Goal: Transaction & Acquisition: Obtain resource

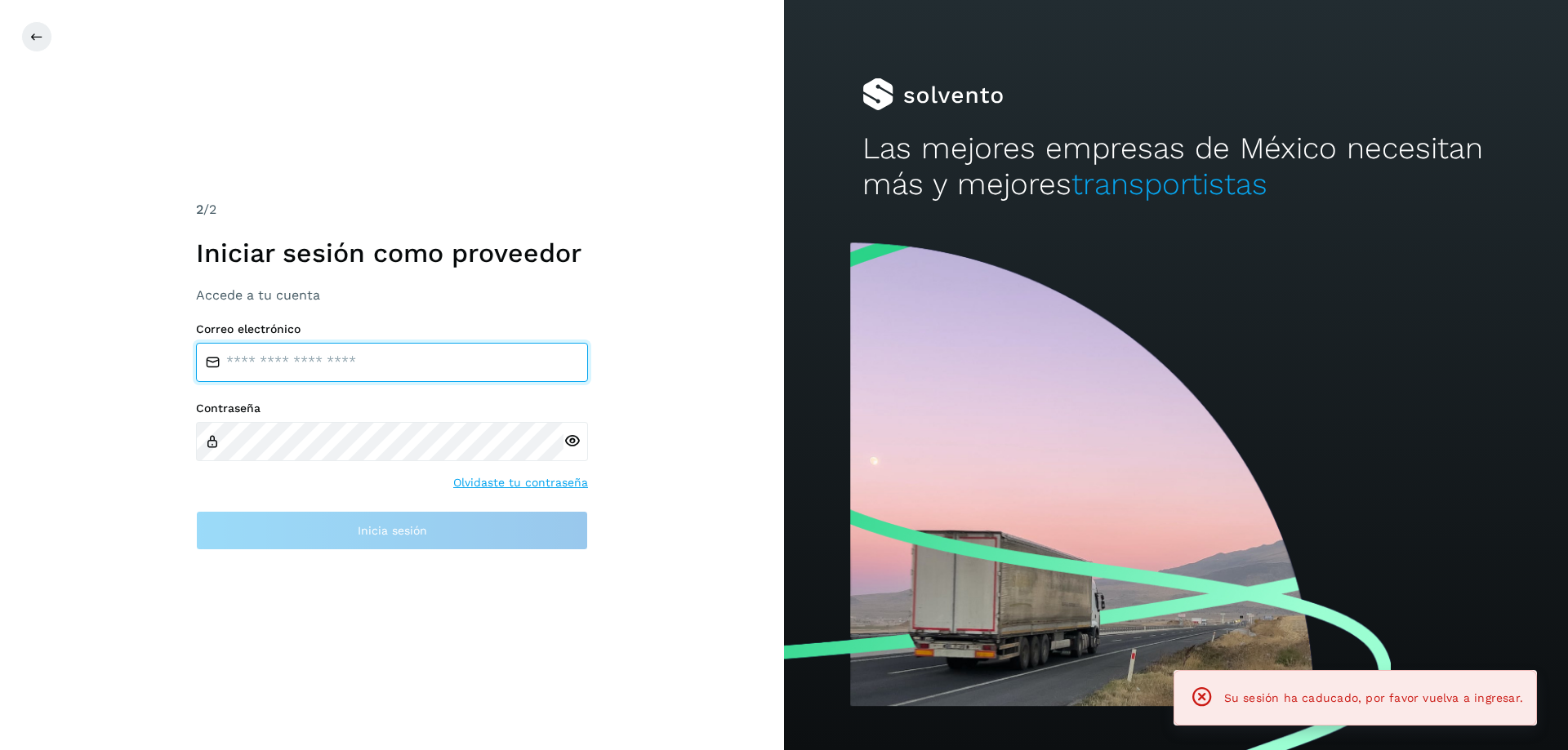
click at [302, 363] on input "email" at bounding box center [391, 363] width 392 height 39
type input "**********"
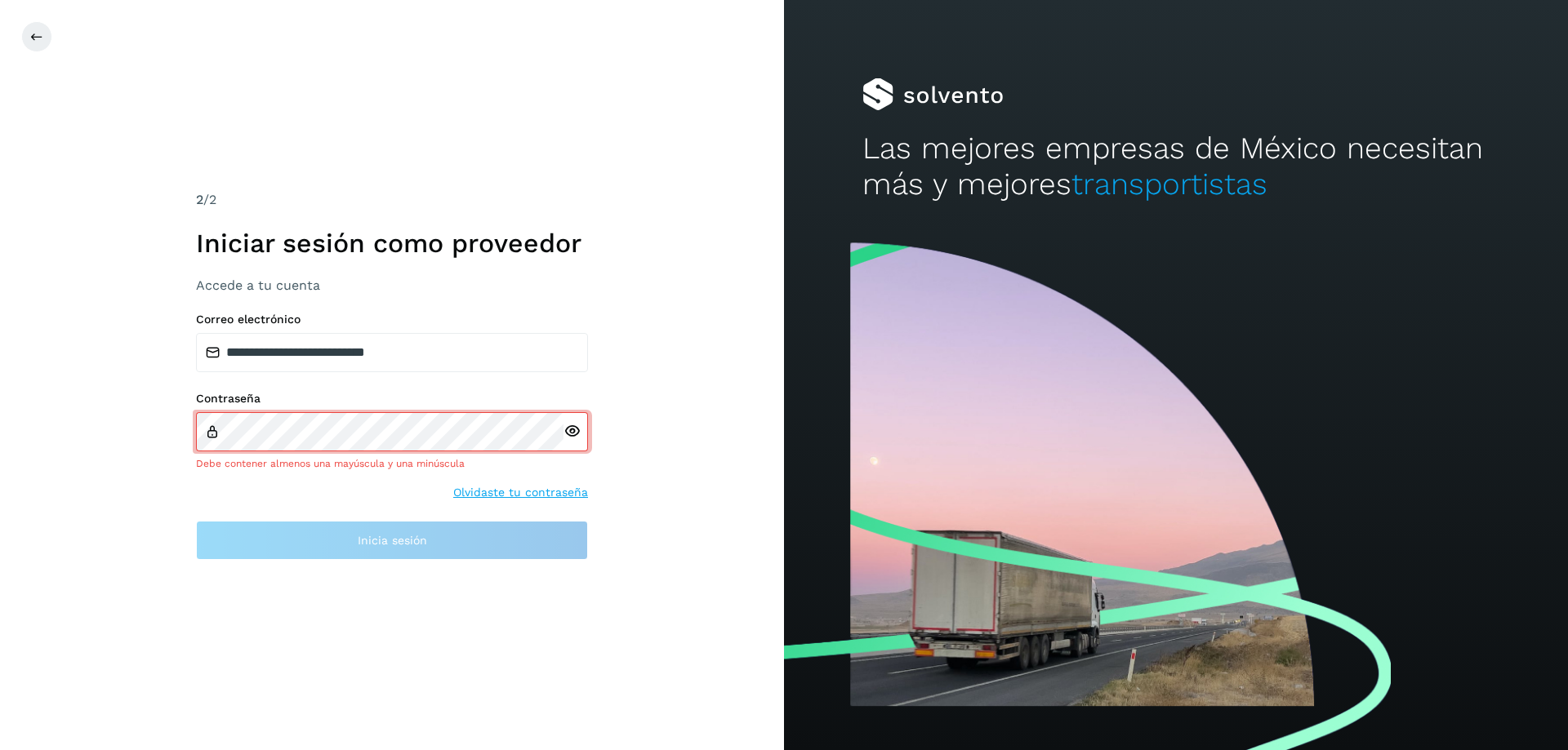
drag, startPoint x: 377, startPoint y: 470, endPoint x: 355, endPoint y: 452, distance: 28.4
click at [367, 464] on div "Contraseña Debe contener almenos una mayúscula y una minúscula Olvidaste tu con…" at bounding box center [391, 446] width 392 height 110
click at [570, 426] on icon at bounding box center [572, 432] width 18 height 18
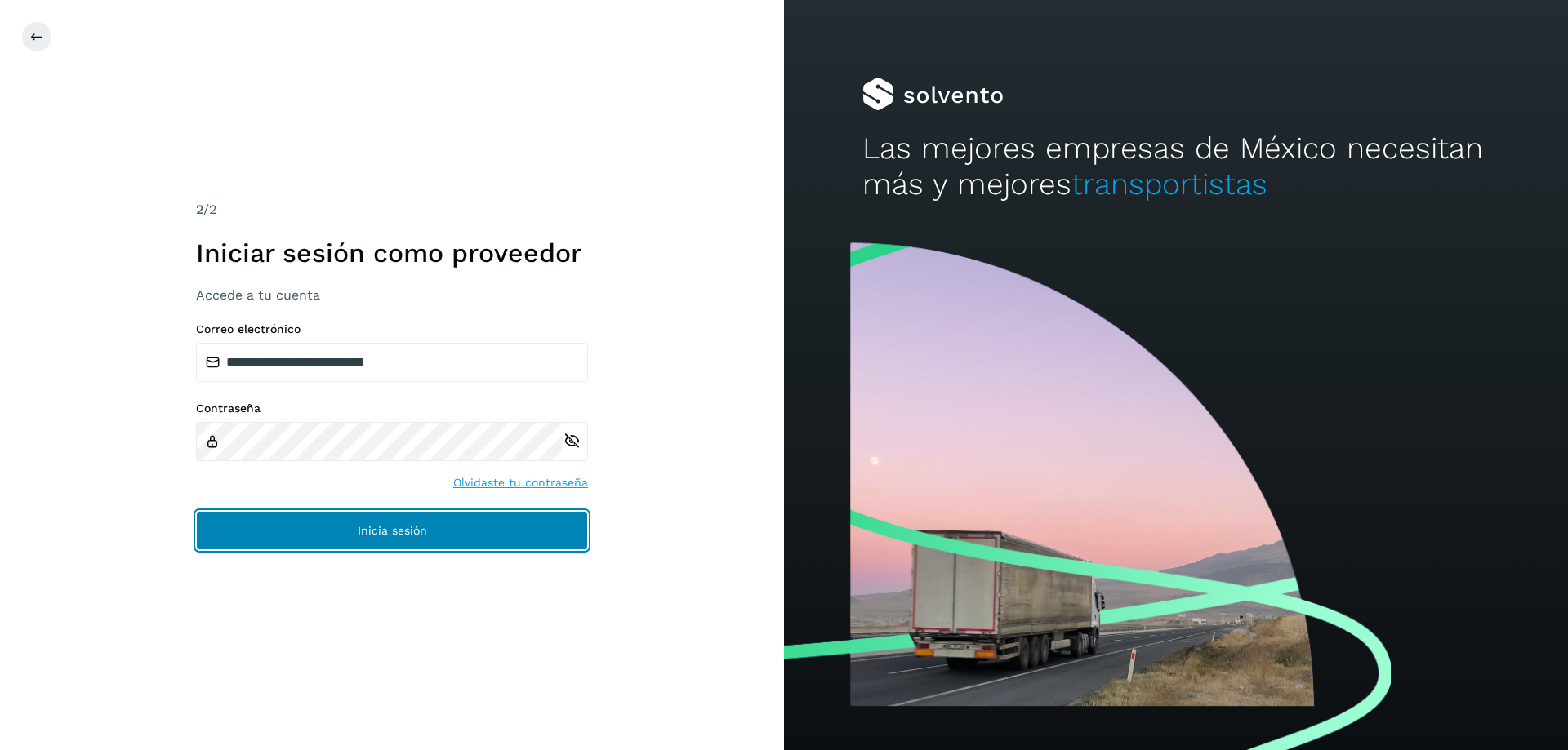
click at [375, 521] on button "Inicia sesión" at bounding box center [391, 530] width 392 height 39
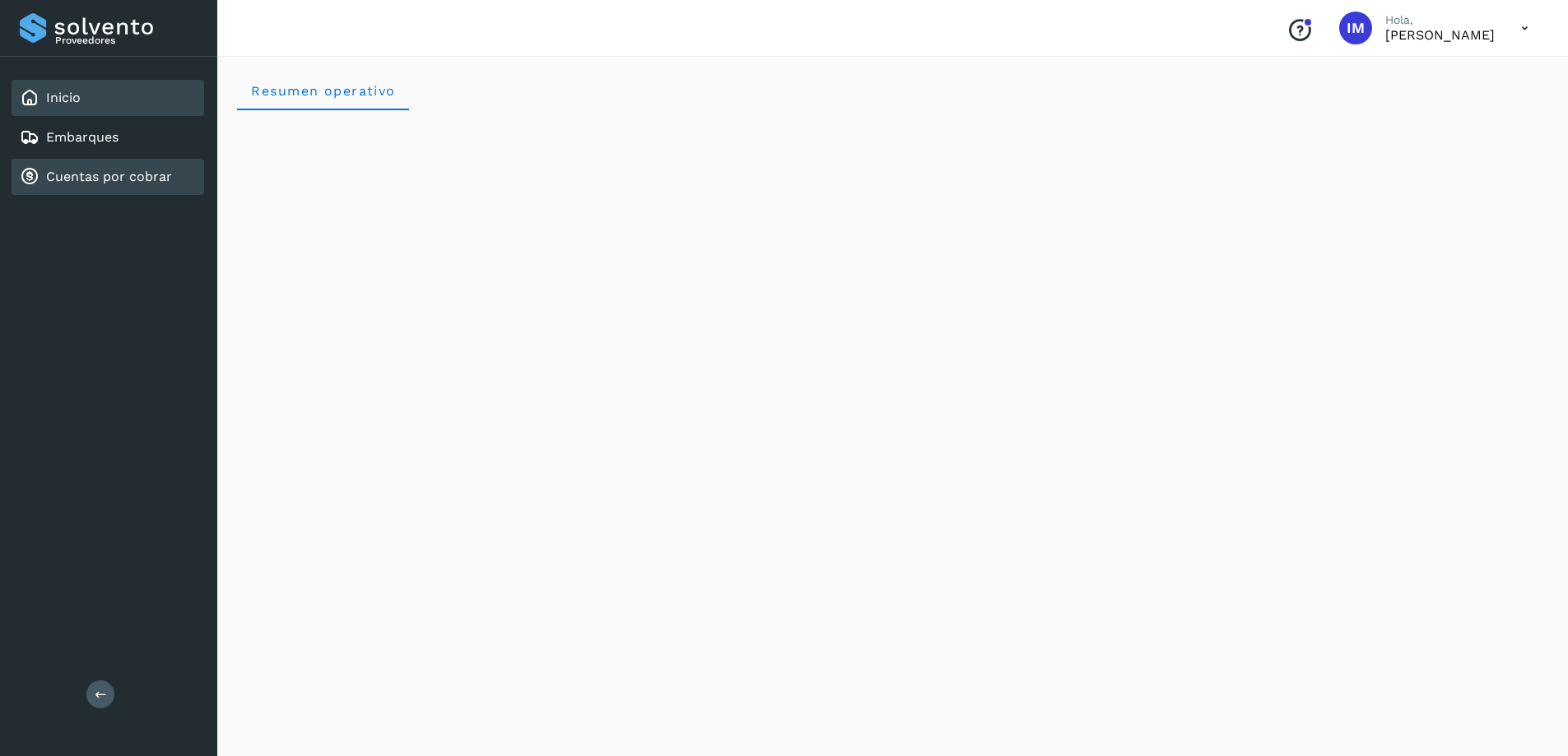
click at [75, 181] on link "Cuentas por cobrar" at bounding box center [109, 176] width 126 height 16
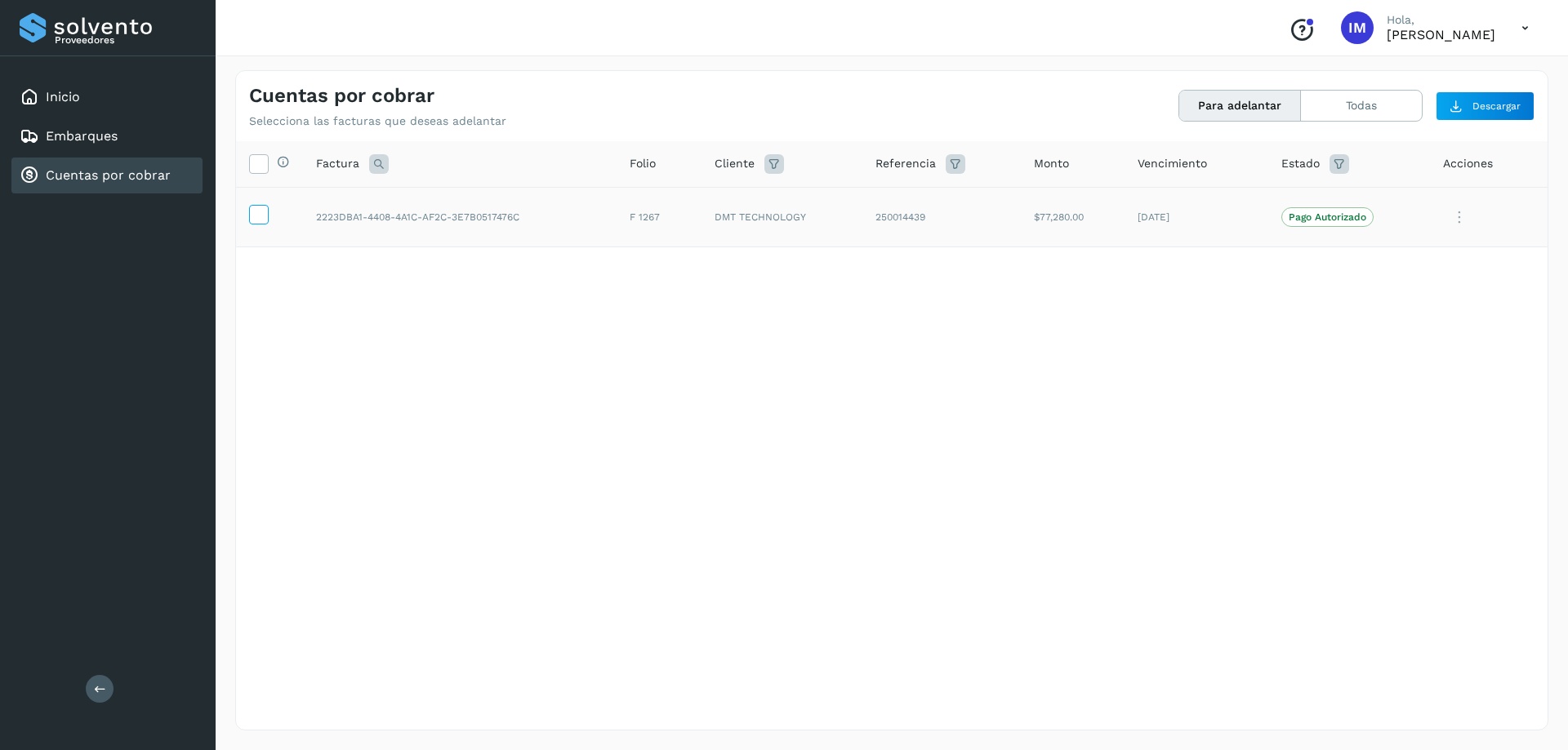
click at [256, 217] on icon at bounding box center [258, 213] width 18 height 18
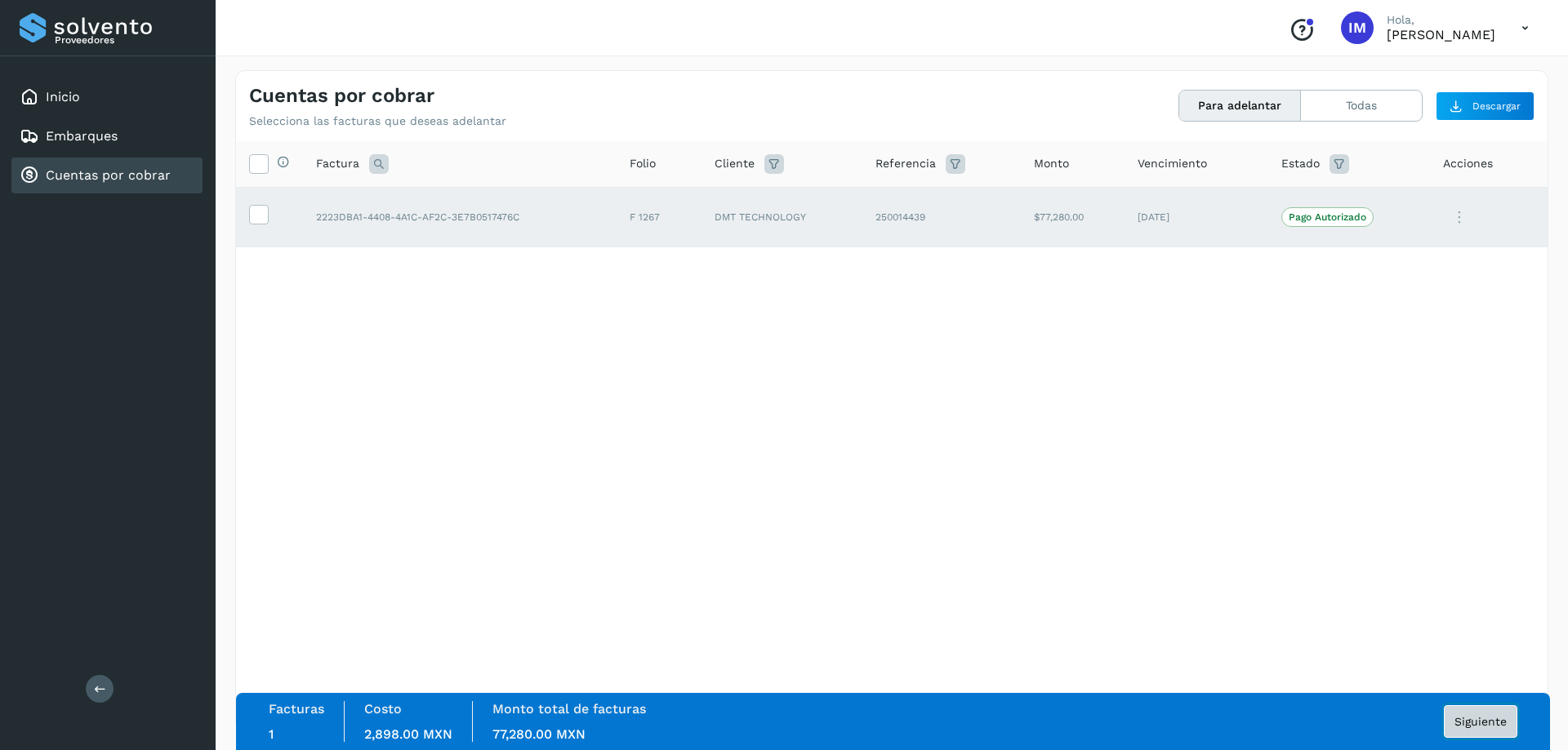
click at [1483, 717] on span "Siguiente" at bounding box center [1480, 721] width 53 height 11
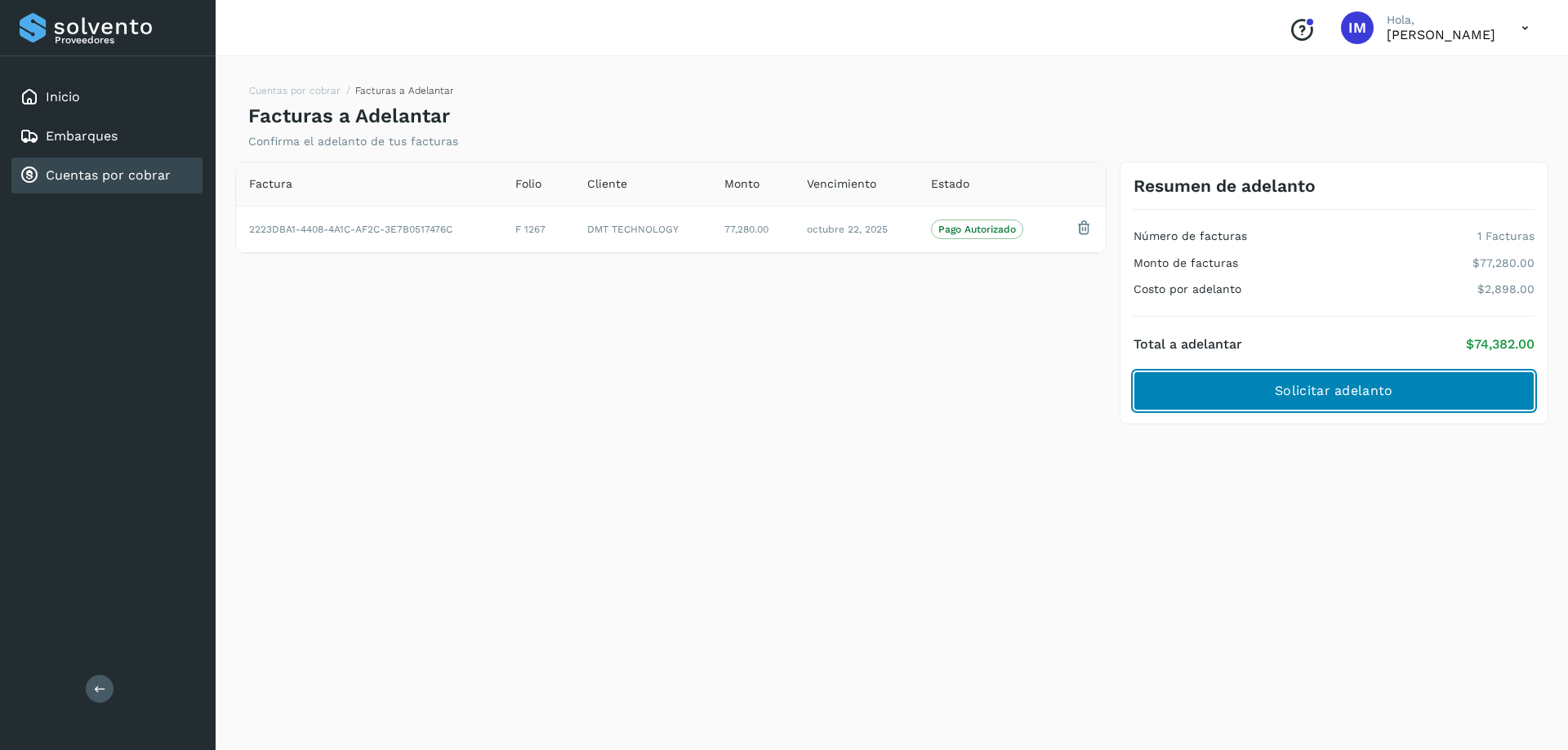
click at [1373, 398] on span "Solicitar adelanto" at bounding box center [1334, 390] width 117 height 18
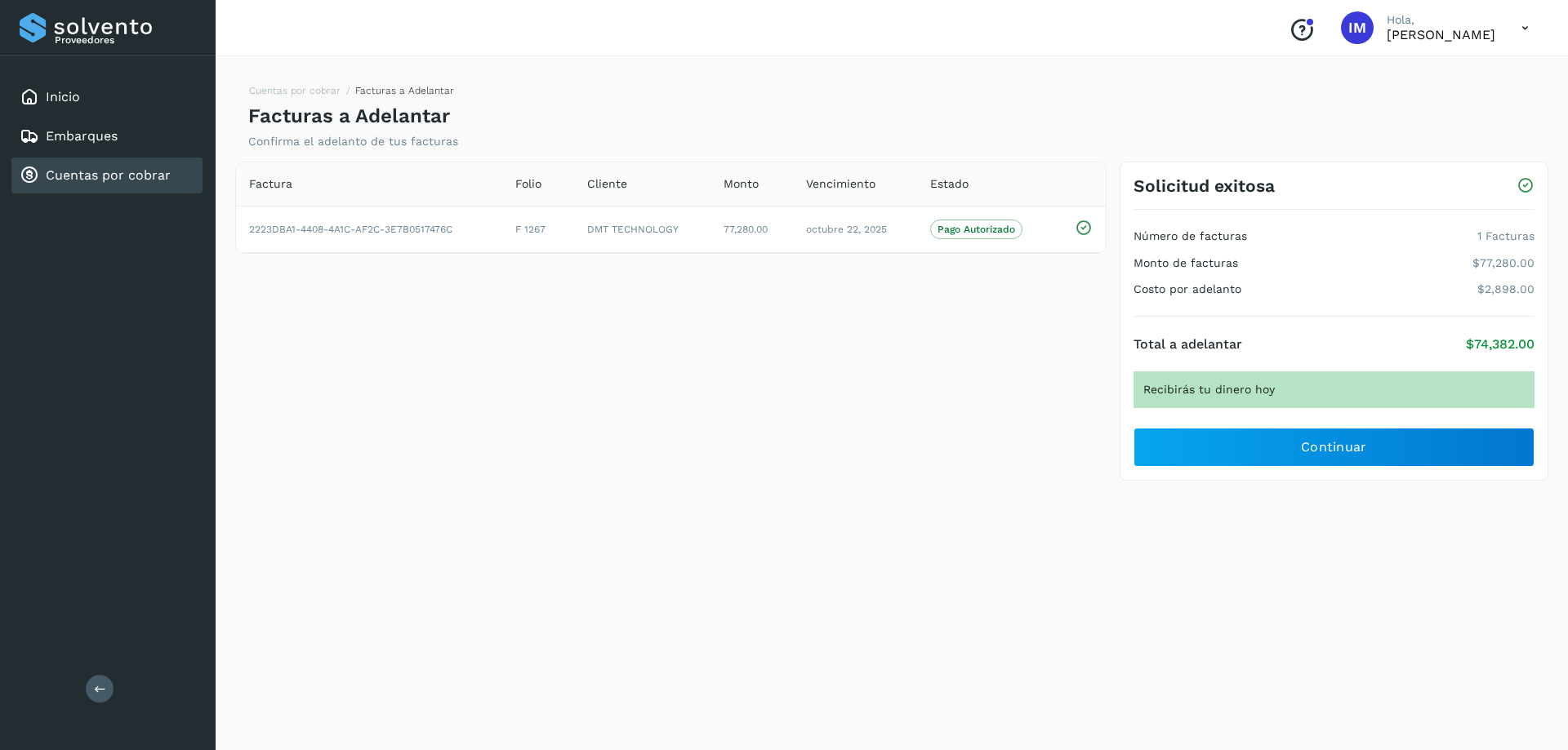
drag, startPoint x: 843, startPoint y: 214, endPoint x: 1130, endPoint y: 220, distance: 287.1
click at [585, 183] on div "Cuentas por cobrar Facturas a Adelantar Facturas a Adelantar Confirma el adelan…" at bounding box center [892, 400] width 1353 height 700
